Goal: Task Accomplishment & Management: Manage account settings

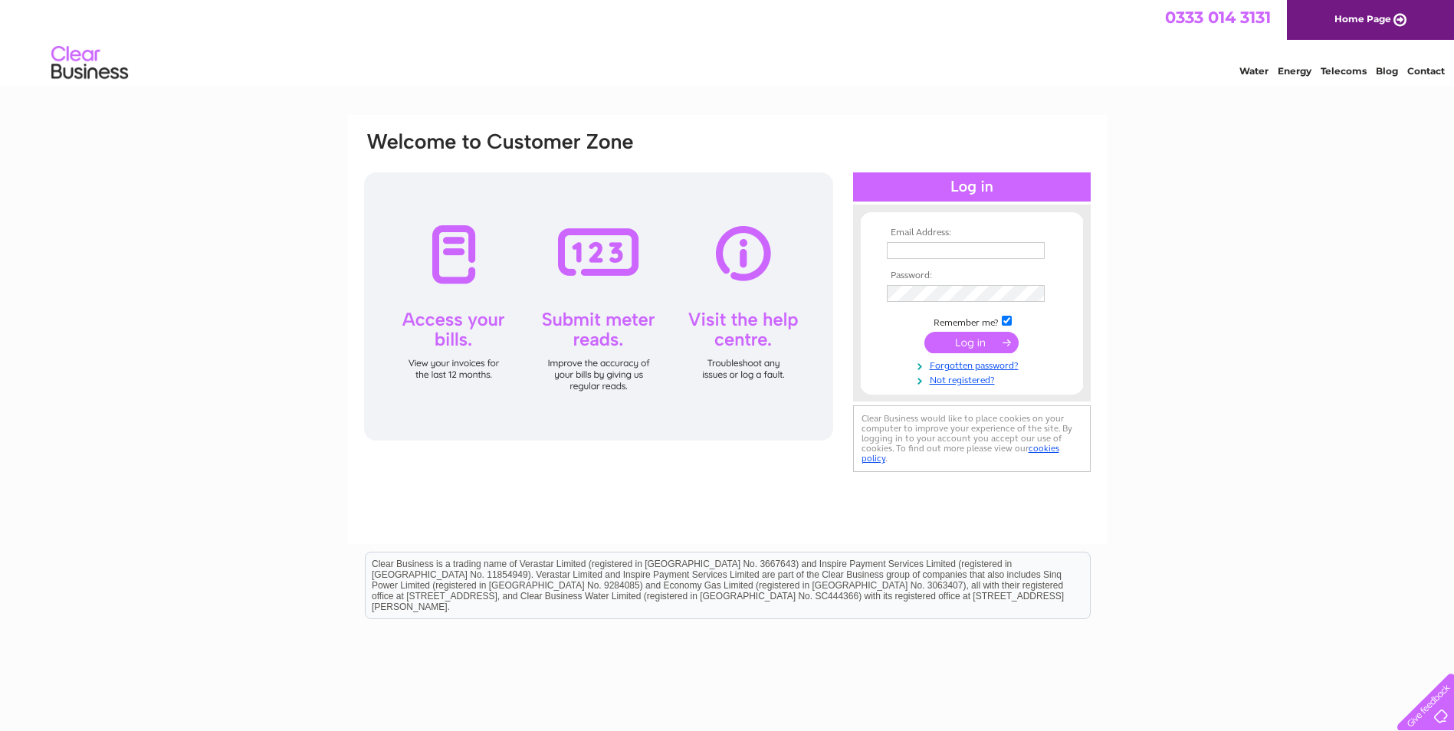
type input "[EMAIL_ADDRESS][DOMAIN_NAME]"
drag, startPoint x: 974, startPoint y: 343, endPoint x: 960, endPoint y: 341, distance: 13.9
click at [972, 343] on input "submit" at bounding box center [972, 342] width 94 height 21
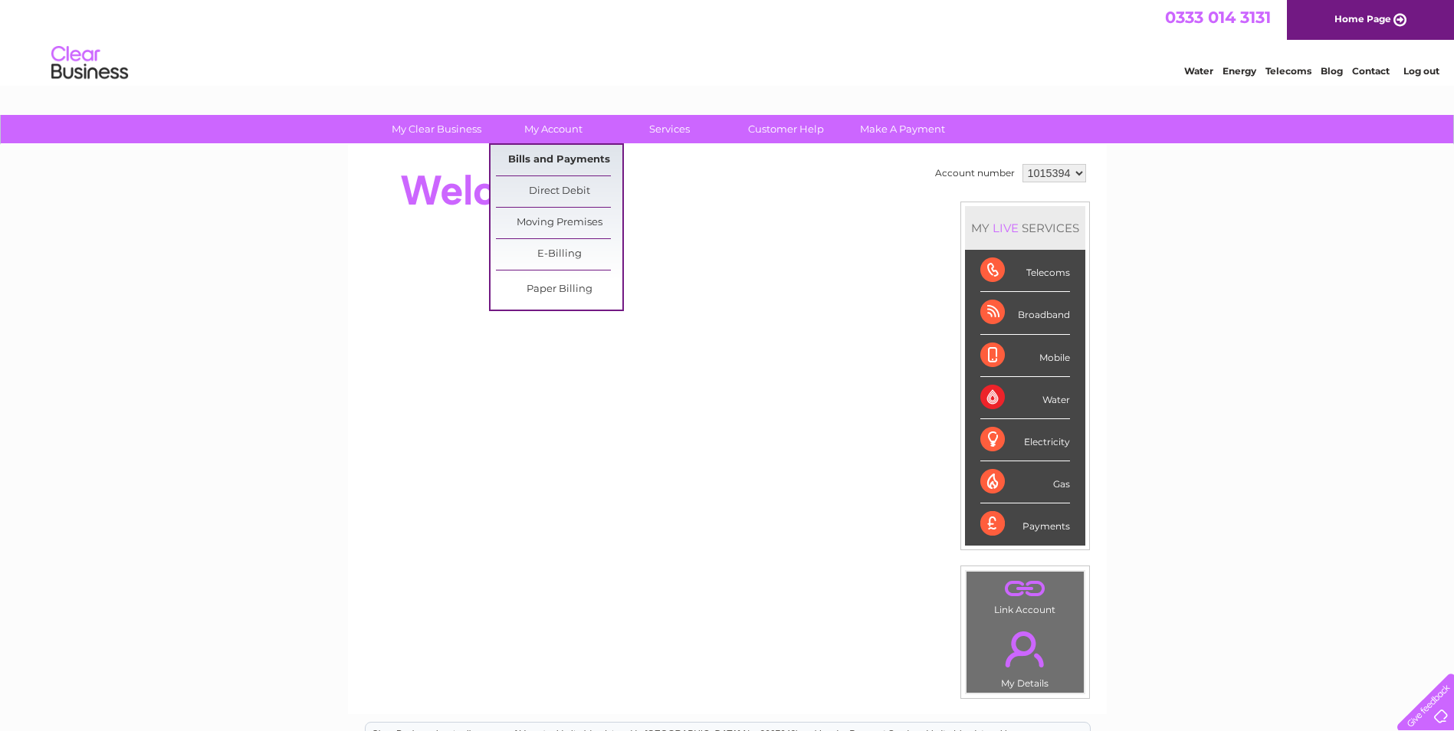
click at [554, 159] on link "Bills and Payments" at bounding box center [559, 160] width 127 height 31
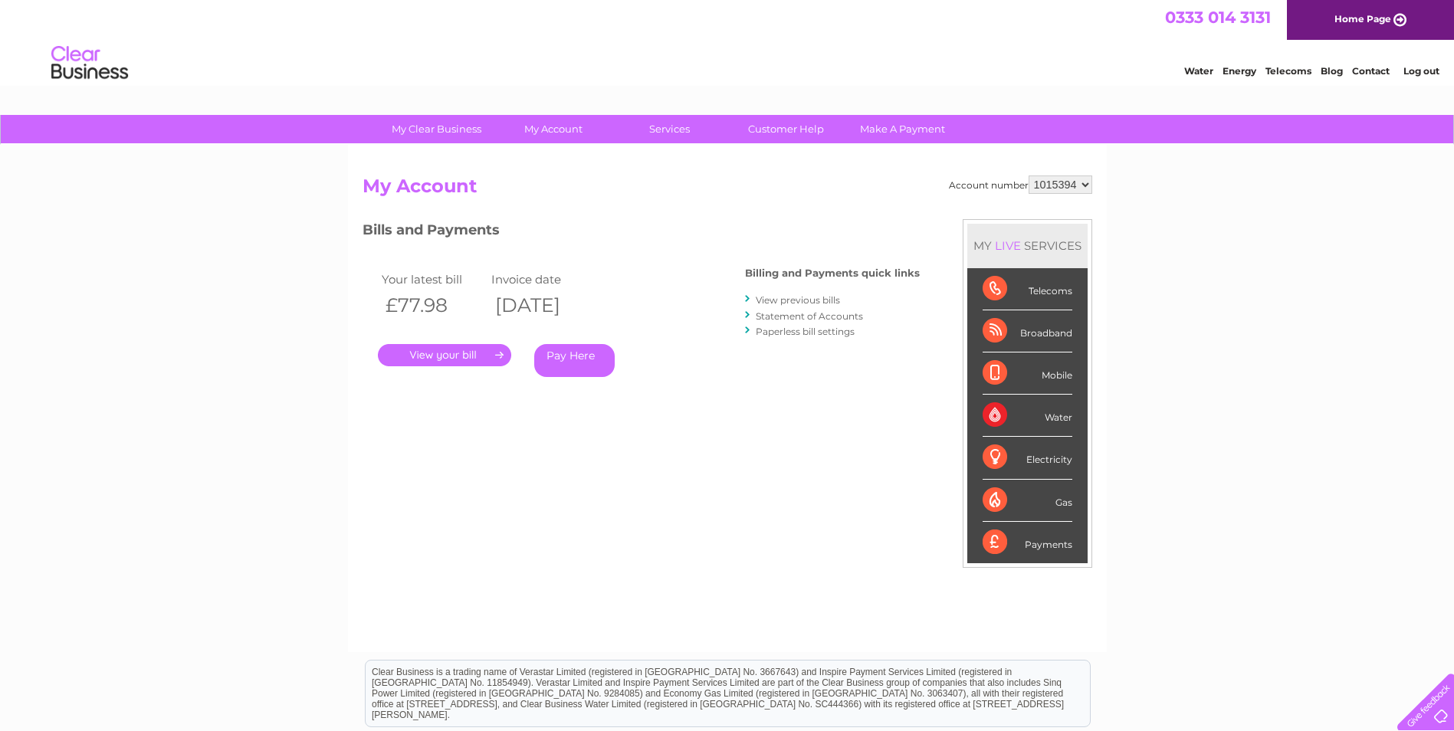
click at [459, 356] on link "." at bounding box center [444, 355] width 133 height 22
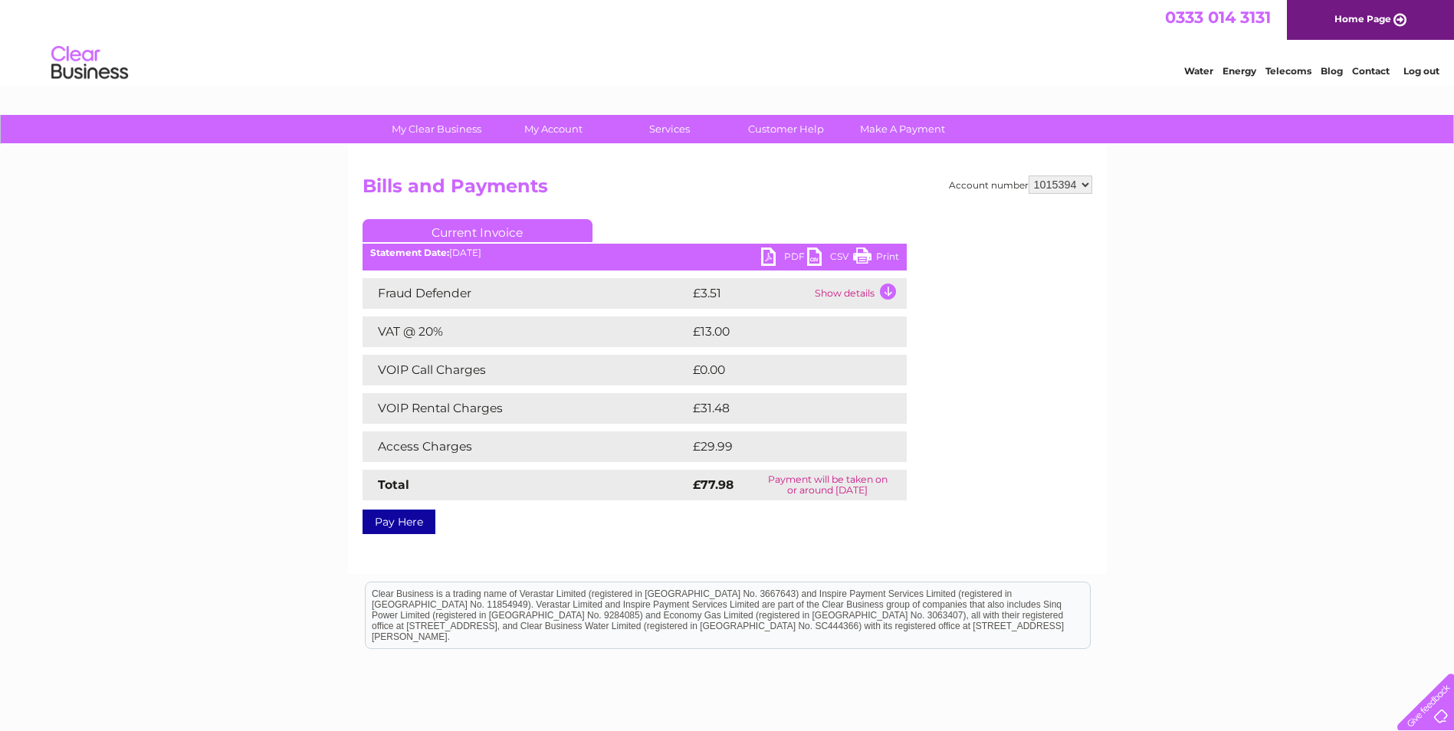
click at [864, 258] on link "Print" at bounding box center [876, 259] width 46 height 22
click at [1419, 73] on link "Log out" at bounding box center [1422, 71] width 36 height 12
